Goal: Obtain resource: Obtain resource

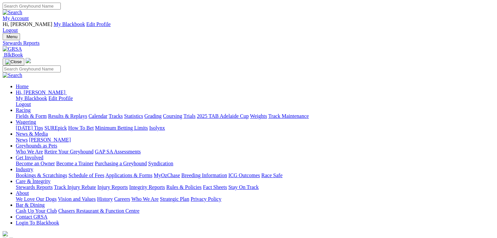
click at [23, 113] on link "Fields & Form" at bounding box center [31, 116] width 31 height 6
click at [356, 88] on link "CSV (Excel)" at bounding box center [342, 85] width 27 height 6
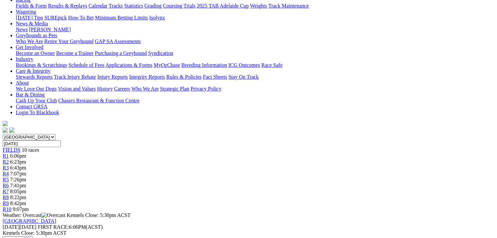
scroll to position [131, 0]
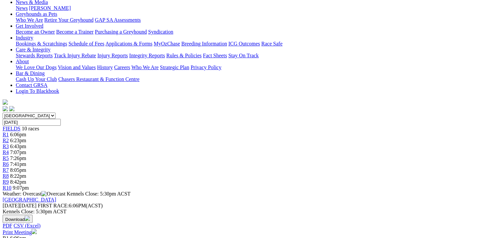
drag, startPoint x: 241, startPoint y: 147, endPoint x: 38, endPoint y: 78, distance: 214.2
drag, startPoint x: 38, startPoint y: 78, endPoint x: 106, endPoint y: 99, distance: 71.5
copy tbody "Our Sheralee Clint Trengove 1356 19.98 $3.00 Starburst Candy Darrell Johnstone …"
drag, startPoint x: 460, startPoint y: 148, endPoint x: 254, endPoint y: 78, distance: 217.4
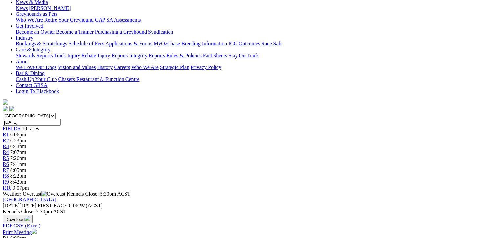
drag, startPoint x: 254, startPoint y: 78, endPoint x: 335, endPoint y: 113, distance: 88.2
copy tbody "King Cordite Gino Grgurovic 1333 19.77 $3.80 Come Back Jess Lester Harris 6443 …"
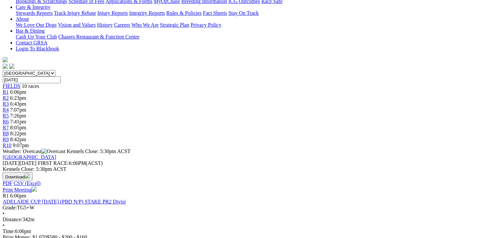
scroll to position [263, 0]
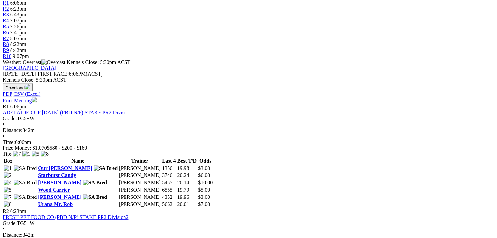
drag, startPoint x: 242, startPoint y: 155, endPoint x: 40, endPoint y: 83, distance: 214.2
drag, startPoint x: 40, startPoint y: 83, endPoint x: 114, endPoint y: 119, distance: 82.3
copy tbody "Dark Queen Clint Trengove 4443 20.01 $7.00 It's Jackie Decota Curran 1887 19.63…"
drag, startPoint x: 460, startPoint y: 153, endPoint x: 260, endPoint y: 87, distance: 210.3
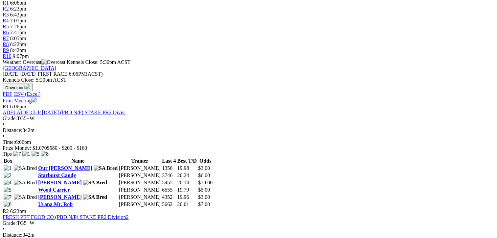
drag, startPoint x: 260, startPoint y: 87, endPoint x: 350, endPoint y: 136, distance: 102.1
drag, startPoint x: 350, startPoint y: 136, endPoint x: 294, endPoint y: 167, distance: 63.7
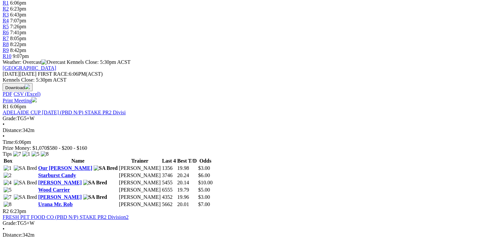
drag, startPoint x: 461, startPoint y: 154, endPoint x: 254, endPoint y: 87, distance: 217.5
drag, startPoint x: 254, startPoint y: 87, endPoint x: 312, endPoint y: 123, distance: 67.5
copy tbody "Lockaba Nitro Wendy Sebastyan 5461 19.78 $6.50 Ritza Riot Paul Turner 3632 19.7…"
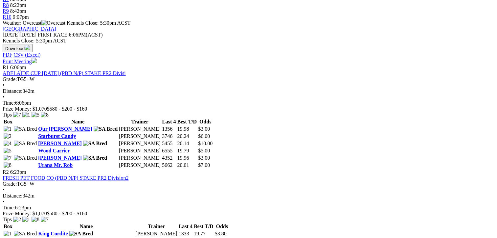
scroll to position [394, 0]
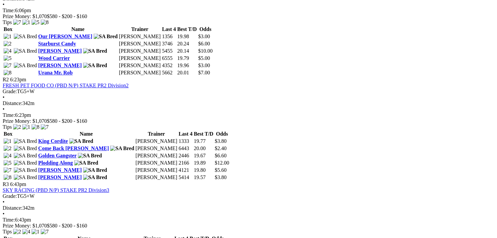
drag, startPoint x: 242, startPoint y: 161, endPoint x: 39, endPoint y: 92, distance: 213.8
drag, startPoint x: 39, startPoint y: 92, endPoint x: 111, endPoint y: 124, distance: 77.8
copy tbody "Crying Tiger Leigh Drganc 6211 19.82 $3.00 Archer Nine Judith Hurley 5431 19.82…"
drag, startPoint x: 461, startPoint y: 160, endPoint x: 257, endPoint y: 90, distance: 216.4
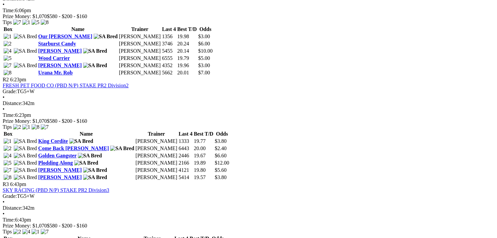
drag, startPoint x: 257, startPoint y: 90, endPoint x: 318, endPoint y: 123, distance: 69.7
copy tbody "Joker's Queen Paul Somerset 5656 19.80 $5.00 Shaka Goes Bang Kevin Bewley 4374 …"
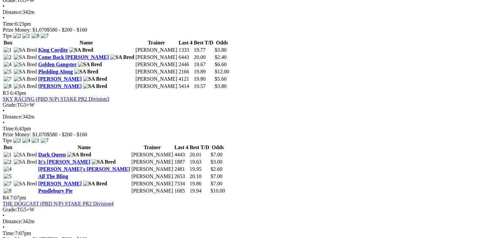
scroll to position [493, 0]
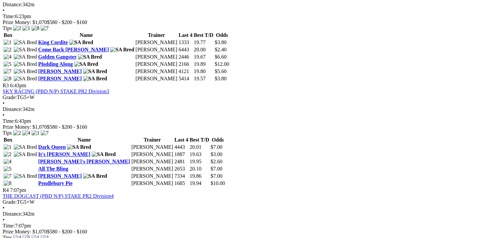
drag, startPoint x: 239, startPoint y: 200, endPoint x: 40, endPoint y: 130, distance: 211.1
drag, startPoint x: 40, startPoint y: 130, endPoint x: 125, endPoint y: 154, distance: 88.3
copy tbody "Space Tracker Mike Wittholz 4452 20.04 $6.00 Adhana Phillip Judith Hurley 4634 …"
drag, startPoint x: 460, startPoint y: 198, endPoint x: 258, endPoint y: 129, distance: 213.4
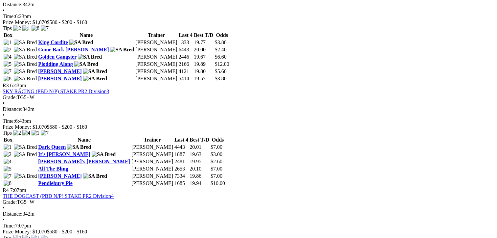
drag, startPoint x: 258, startPoint y: 129, endPoint x: 323, endPoint y: 158, distance: 70.9
copy tbody "Cabao Nickel Trev Jessup 5862 19.64 $2.50 Lady Nova Daniel Grgurovic 7426 19.86…"
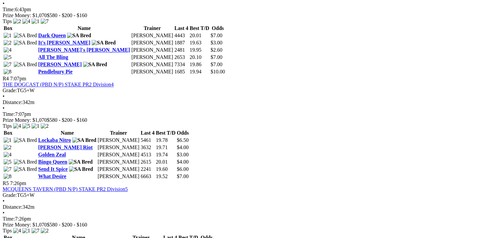
scroll to position [624, 0]
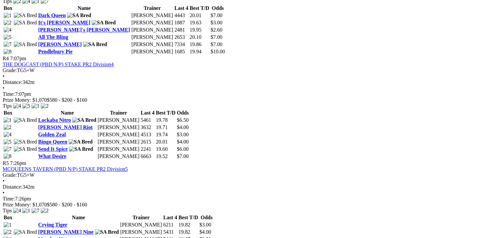
drag, startPoint x: 243, startPoint y: 209, endPoint x: 35, endPoint y: 139, distance: 218.3
drag, startPoint x: 35, startPoint y: 139, endPoint x: 123, endPoint y: 165, distance: 90.8
copy tbody "Last Burst Paul Fagan 1226 20.31 $13.00 Sebon Diva Karryn Nobes 1445 20.18 $8.0…"
drag, startPoint x: 460, startPoint y: 206, endPoint x: 254, endPoint y: 139, distance: 217.5
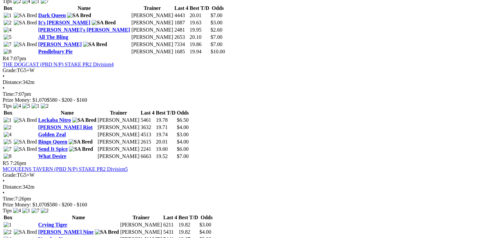
drag, startPoint x: 254, startPoint y: 139, endPoint x: 319, endPoint y: 163, distance: 70.1
copy tbody "He's A Profit Leanne Fagan 2164 20.15 $5.00 Elegant Zephyr Lester Harris 6155 1…"
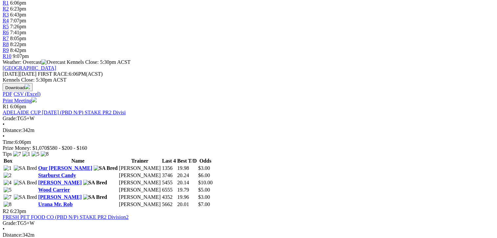
scroll to position [0, 0]
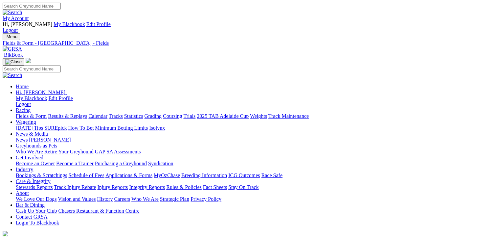
click at [30, 113] on link "Fields & Form" at bounding box center [31, 116] width 31 height 6
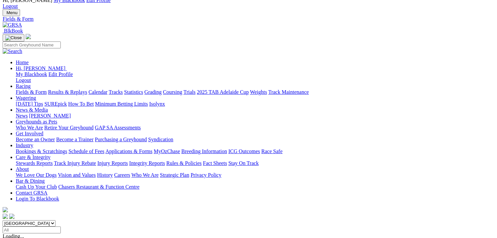
scroll to position [66, 0]
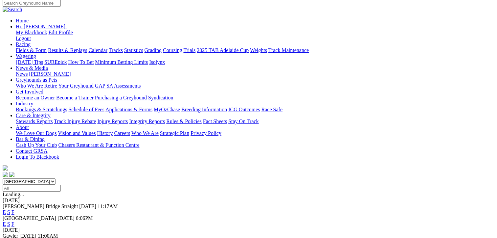
click at [14, 237] on link "F" at bounding box center [13, 242] width 3 height 6
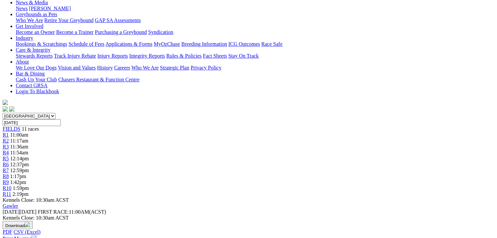
scroll to position [131, 0]
drag, startPoint x: 241, startPoint y: 146, endPoint x: 38, endPoint y: 78, distance: 214.2
drag, startPoint x: 38, startPoint y: 78, endPoint x: 109, endPoint y: 104, distance: 75.5
copy tbody "[PERSON_NAME]'s Pick [PERSON_NAME] 4575 NBT $41.00 Smooth Heat [PERSON_NAME] 85…"
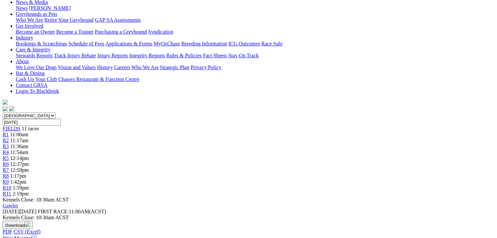
drag, startPoint x: 460, startPoint y: 131, endPoint x: 253, endPoint y: 78, distance: 214.3
drag, startPoint x: 253, startPoint y: 78, endPoint x: 324, endPoint y: 106, distance: 76.5
copy tbody "Back To Work Bob Isaacson 4315 23.08 $4.00 Zipping Fontana Ashley Furner 5132 N…"
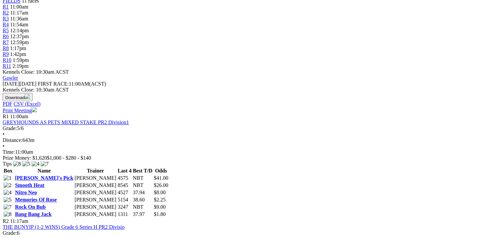
scroll to position [296, 0]
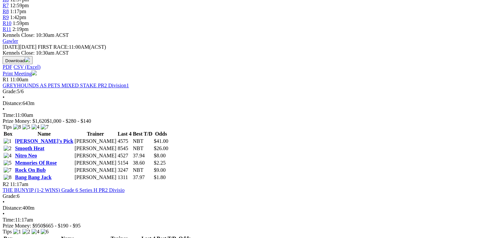
drag, startPoint x: 242, startPoint y: 105, endPoint x: 38, endPoint y: 49, distance: 211.1
drag, startPoint x: 38, startPoint y: 49, endPoint x: 103, endPoint y: 75, distance: 70.0
copy tbody "Once A Diva Renata Maruszczyk 4645 23.32 $5.50 Hayride Warner David Perry 2183 …"
drag, startPoint x: 460, startPoint y: 119, endPoint x: 258, endPoint y: 51, distance: 213.0
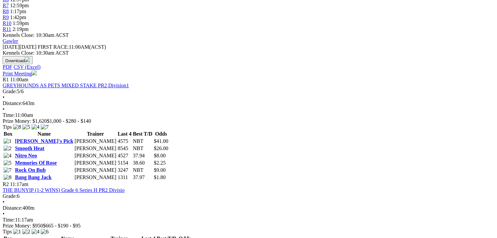
copy tbody "Antecedent Abbey Fagan 1611 23.38 $8.00 Caribbean Crown Ben Rawlings 3537 22.83…"
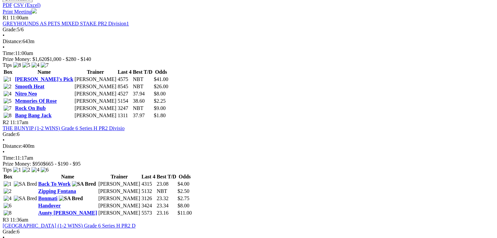
scroll to position [394, 0]
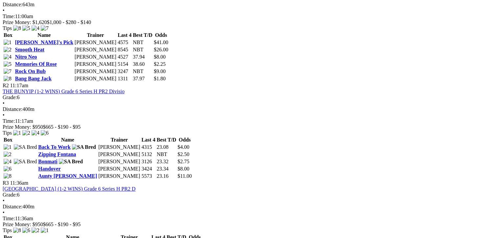
drag, startPoint x: 241, startPoint y: 158, endPoint x: 38, endPoint y: 89, distance: 214.6
drag, startPoint x: 38, startPoint y: 89, endPoint x: 110, endPoint y: 116, distance: 76.9
copy tbody "Split Vision Nicole Price 2734 22.61 $4.00 My Rusty Halo Kevin Bewley 6553 22.5…"
drag, startPoint x: 460, startPoint y: 157, endPoint x: 258, endPoint y: 102, distance: 209.2
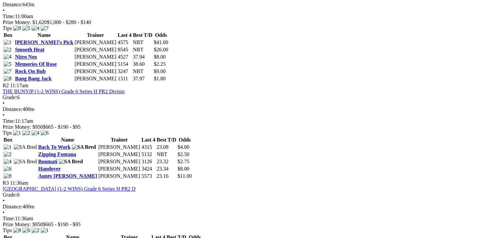
drag, startPoint x: 258, startPoint y: 102, endPoint x: 328, endPoint y: 127, distance: 74.3
copy tbody "Sebon Bolt Karryn Nobes 2743 31.53 $6.00 Zipping Elly May Abbey Fagan 2513 31.3…"
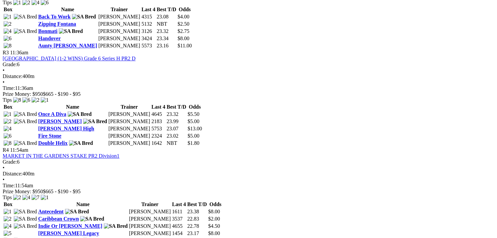
scroll to position [526, 0]
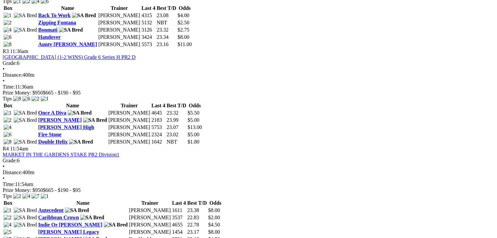
drag, startPoint x: 242, startPoint y: 178, endPoint x: 36, endPoint y: 96, distance: 221.5
drag, startPoint x: 36, startPoint y: 96, endPoint x: 104, endPoint y: 127, distance: 74.7
copy tbody "Mazuma Mayhem Kevin Bewley 4523 22.90 $13.00 Devil Energy Don Gordon 6353 22.78…"
drag, startPoint x: 460, startPoint y: 176, endPoint x: 256, endPoint y: 98, distance: 218.3
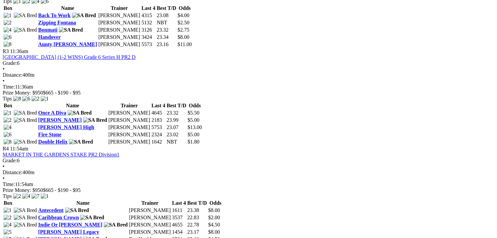
drag, startPoint x: 256, startPoint y: 98, endPoint x: 324, endPoint y: 133, distance: 76.6
copy tbody "Bing Bong Raider Paula Hearnden 2348 22.93 $8.00 Bona Vista Kevin Bewley 2551 2…"
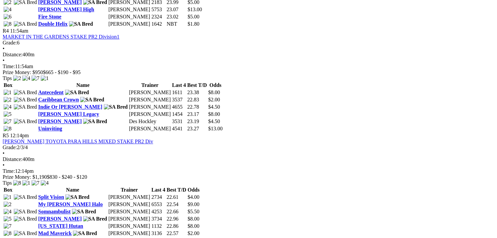
scroll to position [657, 0]
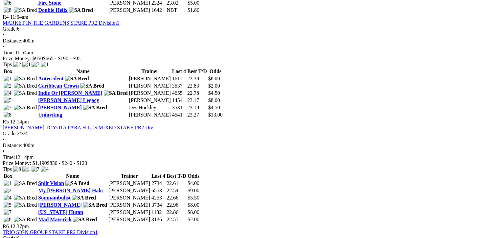
drag, startPoint x: 242, startPoint y: 171, endPoint x: 36, endPoint y: 115, distance: 213.3
copy tbody "You Ain't It Ben Rawlings 1451 22.96 $1.80 Cabinteely Marty Doyle 3342 23.02 $4…"
drag, startPoint x: 461, startPoint y: 169, endPoint x: 255, endPoint y: 118, distance: 212.3
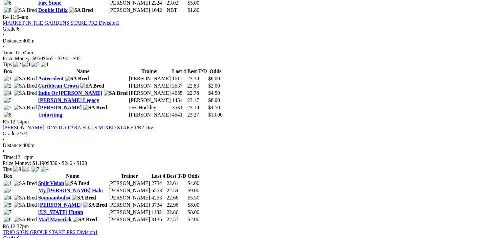
drag, startPoint x: 255, startPoint y: 118, endPoint x: 321, endPoint y: 143, distance: 70.3
copy tbody "Sebon Prince Tony Nobes 4741 22.81 $3.00 Frenzy Attack Brenda Oakey 1151 23.10 …"
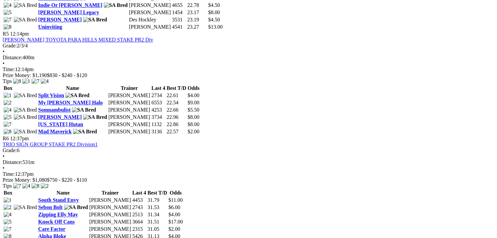
scroll to position [789, 0]
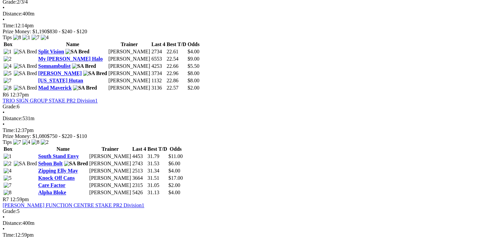
drag, startPoint x: 245, startPoint y: 160, endPoint x: 38, endPoint y: 107, distance: 213.1
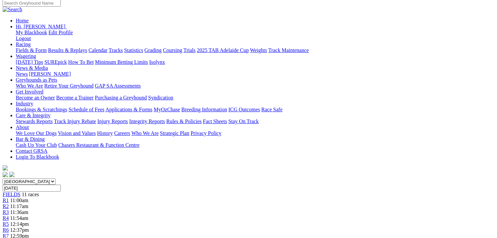
scroll to position [0, 0]
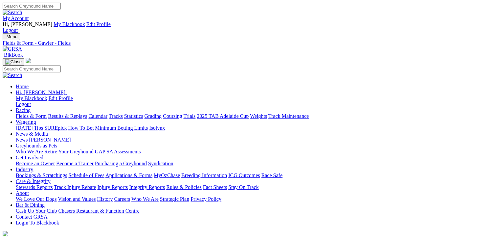
click at [29, 113] on link "Fields & Form" at bounding box center [31, 116] width 31 height 6
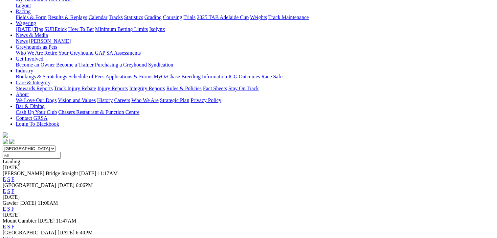
click at [14, 223] on link "F" at bounding box center [13, 226] width 3 height 6
